Goal: Information Seeking & Learning: Learn about a topic

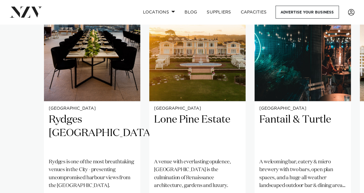
scroll to position [526, 0]
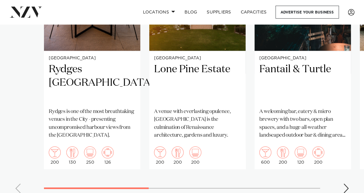
click at [346, 183] on div "Next slide" at bounding box center [346, 188] width 6 height 10
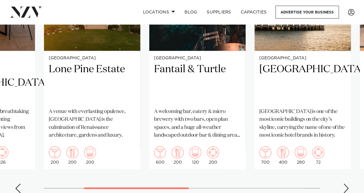
click at [346, 183] on div "Next slide" at bounding box center [346, 188] width 6 height 10
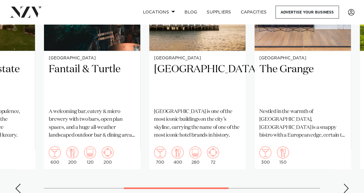
click at [347, 183] on div "Next slide" at bounding box center [346, 188] width 6 height 10
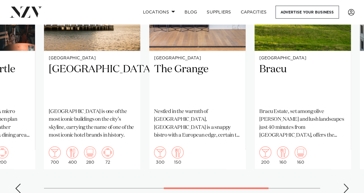
click at [347, 183] on div "Next slide" at bounding box center [346, 188] width 6 height 10
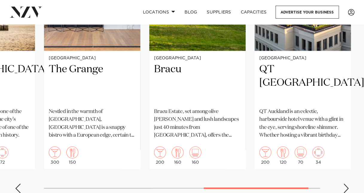
click at [347, 183] on div "Next slide" at bounding box center [346, 188] width 6 height 10
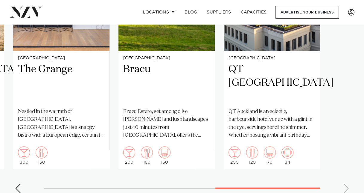
click at [347, 163] on swiper-container "Auckland Rydges Auckland Rydges is one of the most breathtaking venues in the C…" at bounding box center [182, 59] width 364 height 276
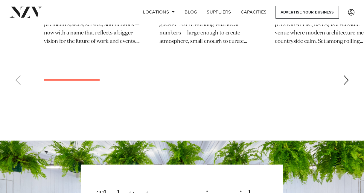
scroll to position [6420, 0]
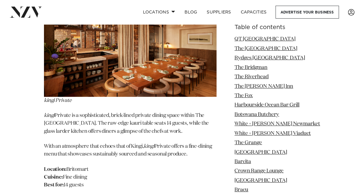
scroll to position [1111, 0]
